Goal: Transaction & Acquisition: Purchase product/service

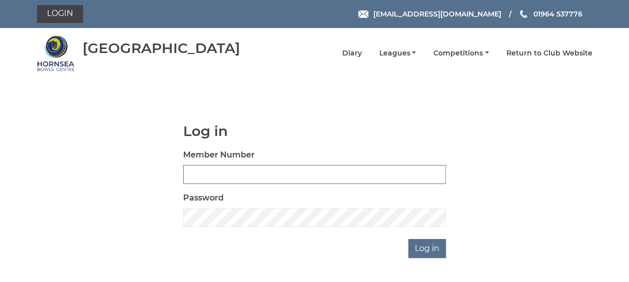
click at [205, 172] on input "Member Number" at bounding box center [314, 174] width 263 height 19
type input "0358"
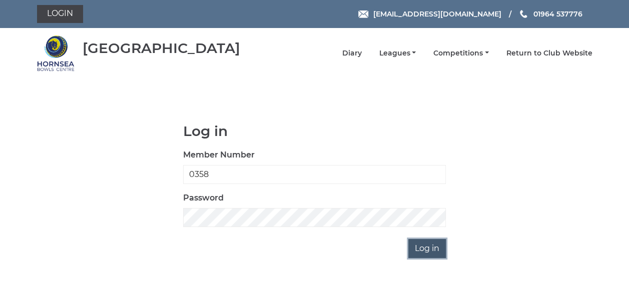
click at [422, 251] on input "Log in" at bounding box center [427, 248] width 38 height 19
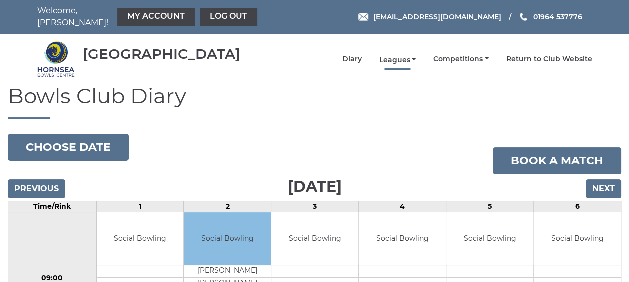
click at [391, 56] on link "Leagues" at bounding box center [397, 61] width 37 height 10
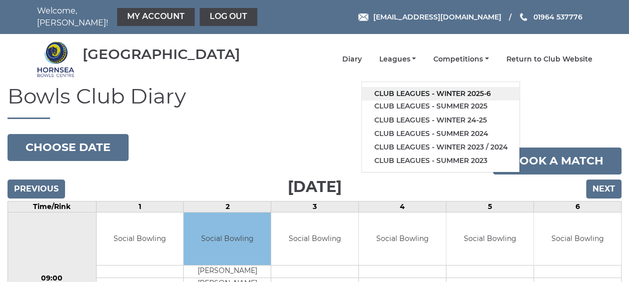
click at [403, 87] on link "Club leagues - Winter 2025-6" at bounding box center [441, 94] width 158 height 14
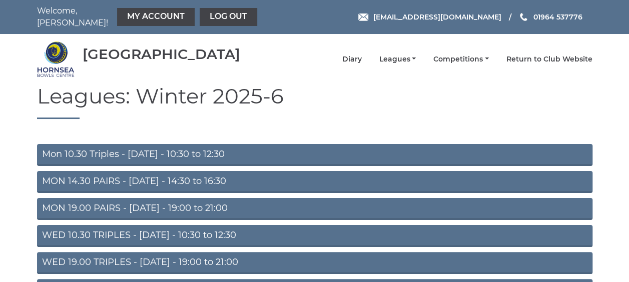
click at [275, 200] on link "MON 19.00 PAIRS - [DATE] - 19:00 to 21:00" at bounding box center [314, 209] width 555 height 22
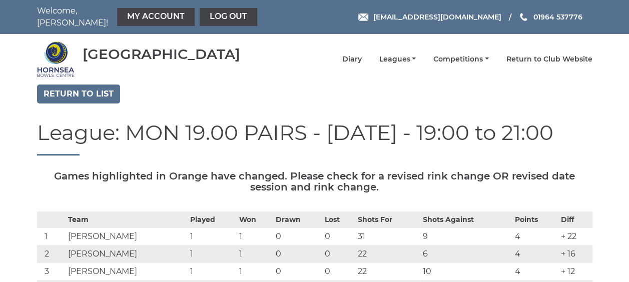
click at [107, 182] on h5 "Games highlighted in Orange have changed. Please check for a revised rink chang…" at bounding box center [314, 182] width 555 height 22
click at [75, 88] on link "Return to list" at bounding box center [78, 94] width 83 height 19
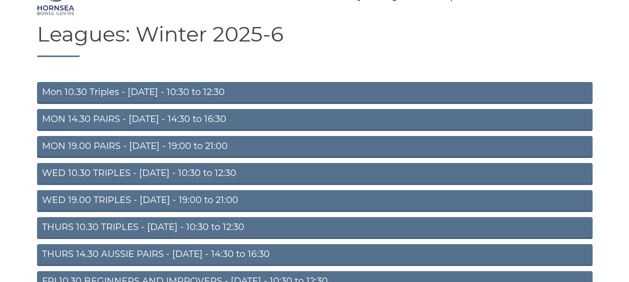
scroll to position [69, 0]
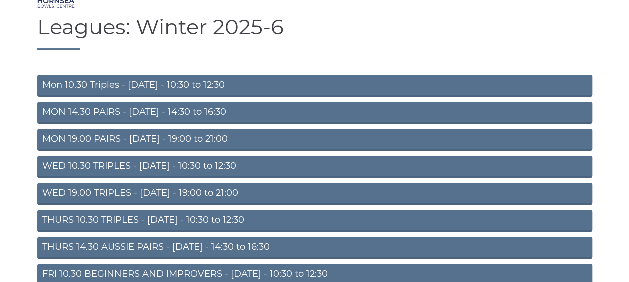
click at [105, 184] on link "WED 19.00 TRIPLES - [DATE] - 19:00 to 21:00" at bounding box center [314, 194] width 555 height 22
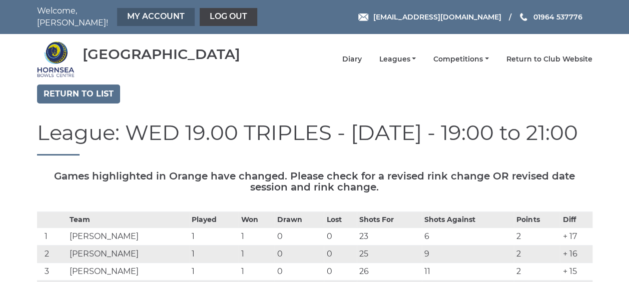
click at [135, 13] on link "My Account" at bounding box center [156, 17] width 78 height 18
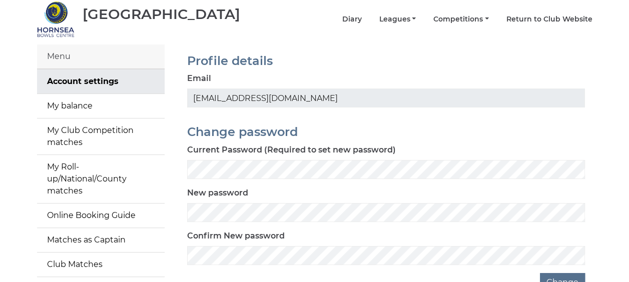
scroll to position [40, 0]
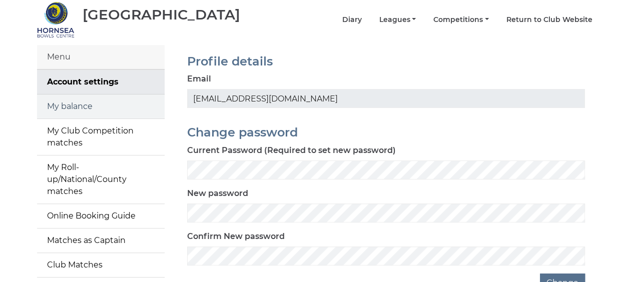
click at [73, 102] on link "My balance" at bounding box center [101, 107] width 128 height 24
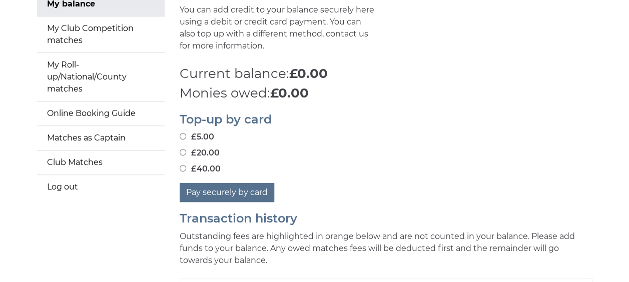
scroll to position [136, 0]
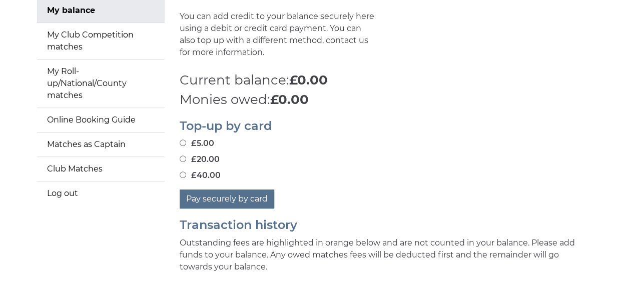
click at [183, 156] on input "£20.00" at bounding box center [183, 159] width 7 height 7
radio input "true"
click at [183, 156] on input "£20.00" at bounding box center [183, 159] width 7 height 7
click at [180, 172] on input "£40.00" at bounding box center [183, 175] width 7 height 7
radio input "true"
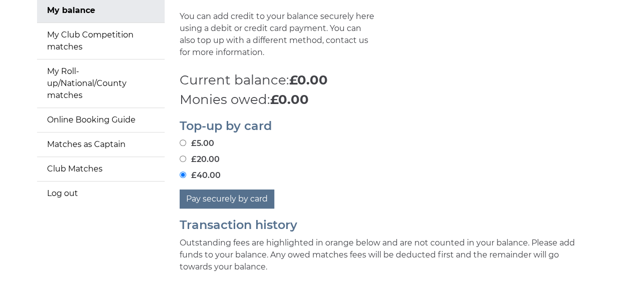
click at [180, 156] on input "£20.00" at bounding box center [183, 159] width 7 height 7
radio input "true"
click at [449, 154] on div "£20.00" at bounding box center [386, 160] width 413 height 12
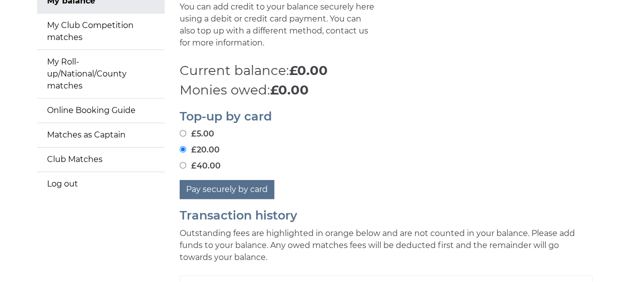
scroll to position [116, 0]
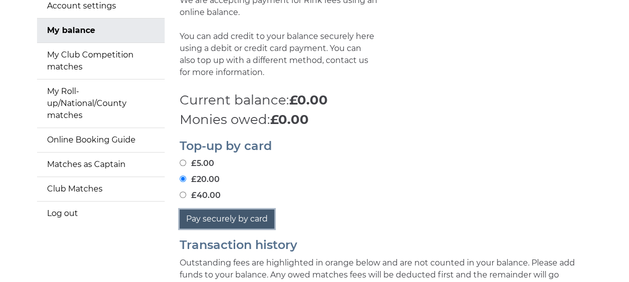
click at [229, 213] on button "Pay securely by card" at bounding box center [227, 219] width 95 height 19
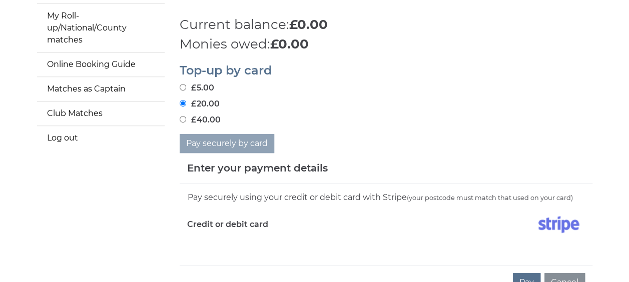
scroll to position [276, 0]
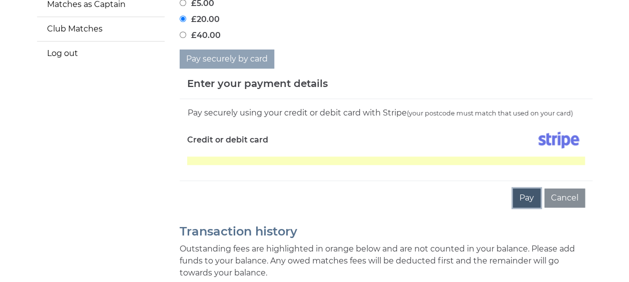
click at [530, 191] on button "Pay" at bounding box center [527, 198] width 28 height 19
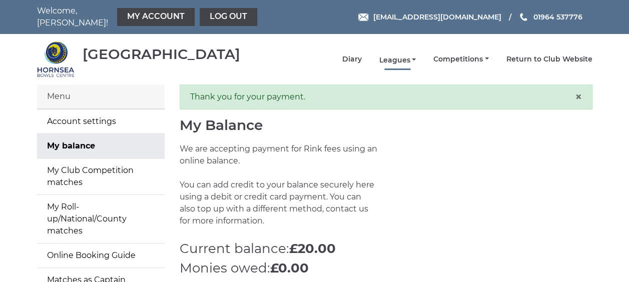
click at [387, 56] on link "Leagues" at bounding box center [397, 61] width 37 height 10
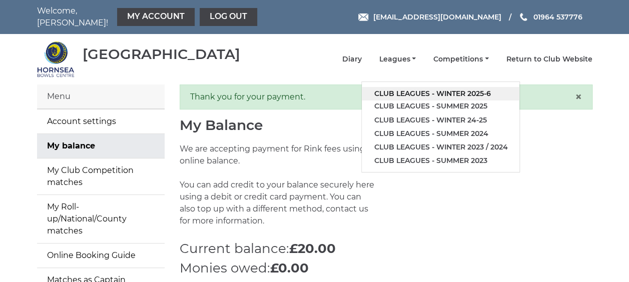
click at [409, 87] on link "Club leagues - Winter 2025-6" at bounding box center [441, 94] width 158 height 14
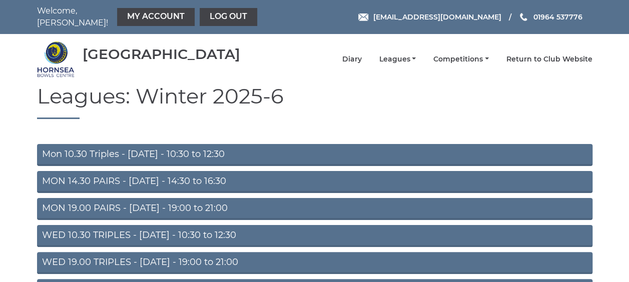
click at [192, 198] on link "MON 19.00 PAIRS - [DATE] - 19:00 to 21:00" at bounding box center [314, 209] width 555 height 22
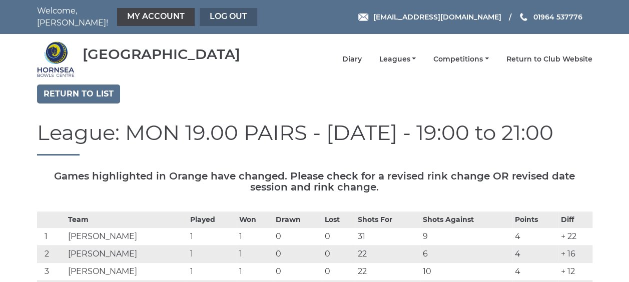
click at [217, 16] on link "Log out" at bounding box center [229, 17] width 58 height 18
